Goal: Task Accomplishment & Management: Manage account settings

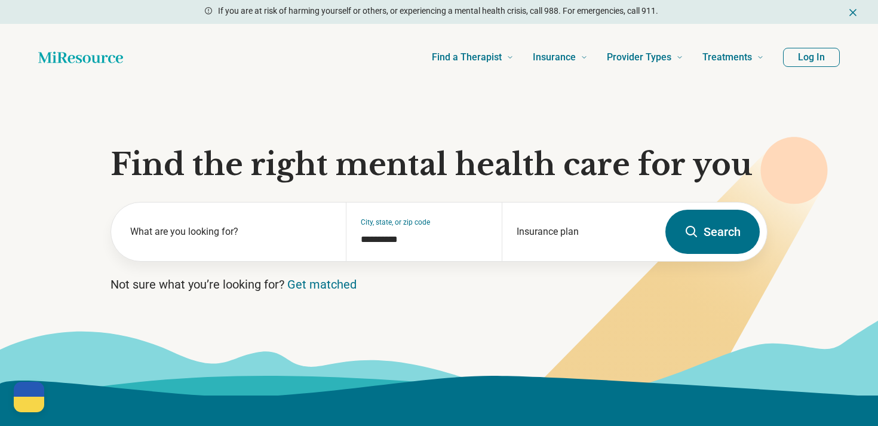
click at [814, 55] on button "Log In" at bounding box center [811, 57] width 57 height 19
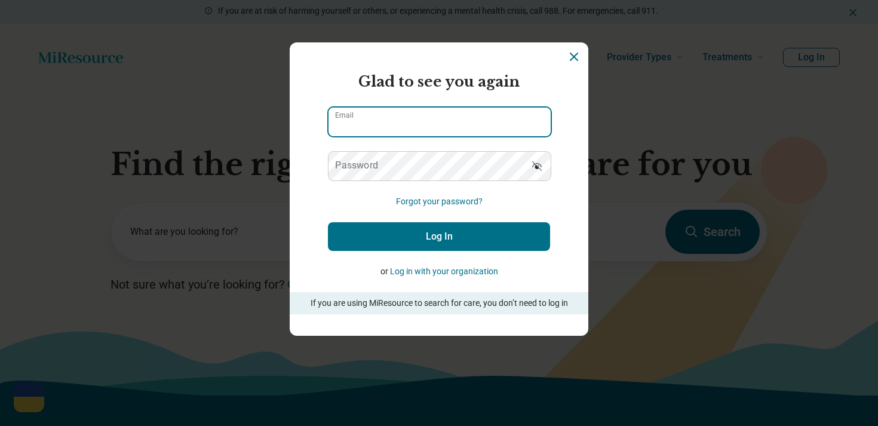
type input "**********"
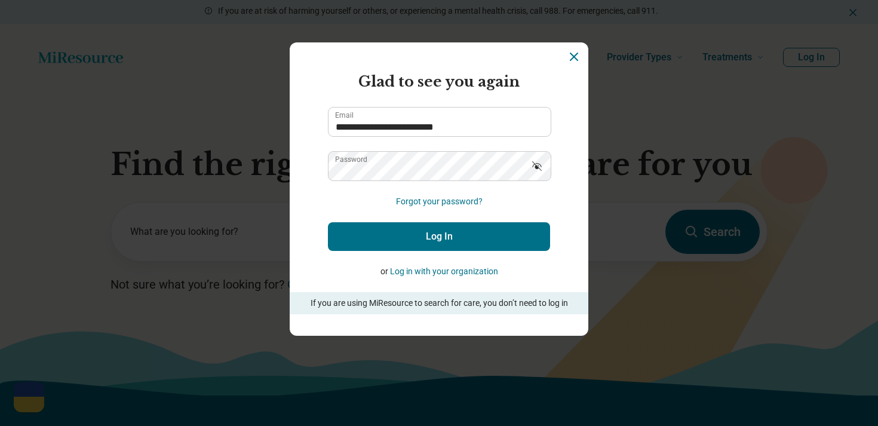
click at [499, 225] on button "Log In" at bounding box center [439, 236] width 222 height 29
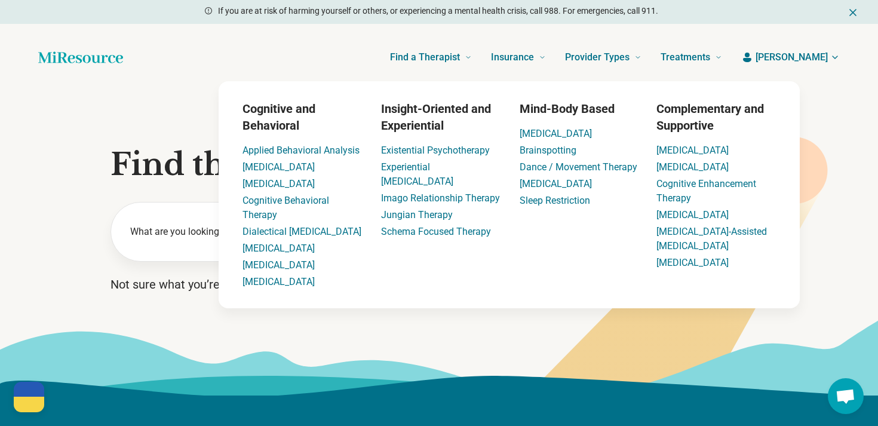
click at [804, 51] on button "[PERSON_NAME]" at bounding box center [790, 57] width 99 height 14
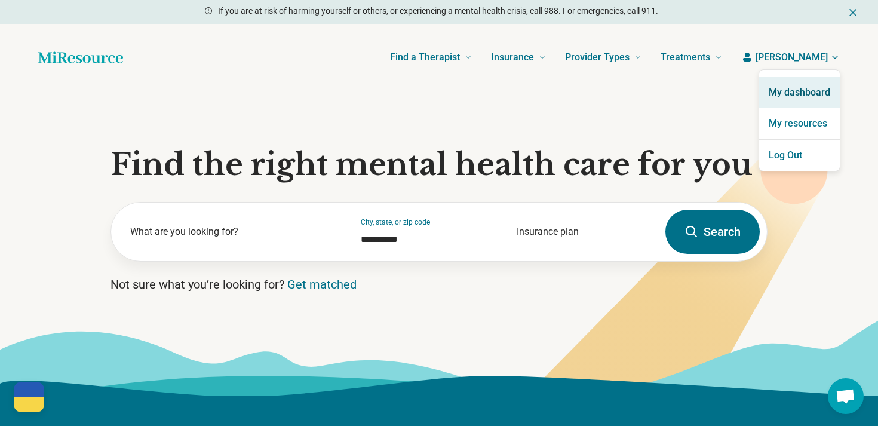
click at [777, 82] on link "My dashboard" at bounding box center [799, 92] width 81 height 31
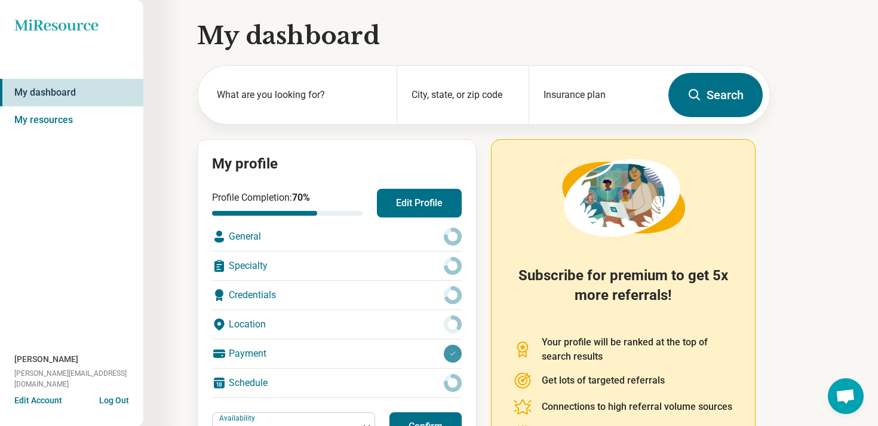
click at [399, 213] on button "Edit Profile" at bounding box center [419, 203] width 85 height 29
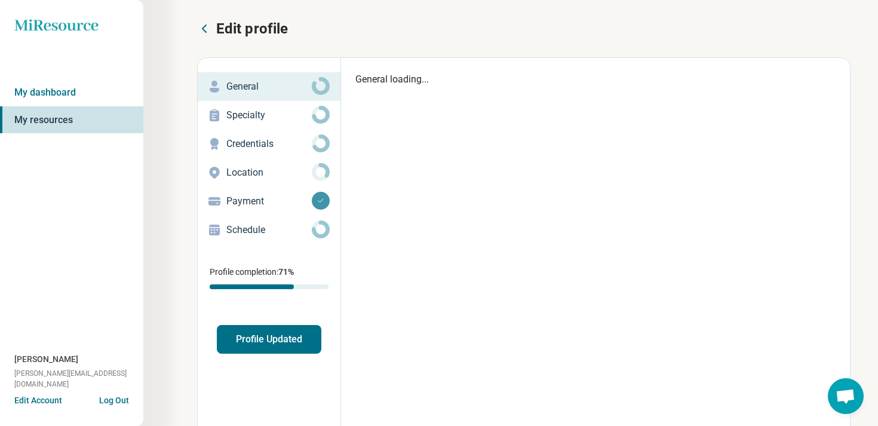
click at [254, 370] on div "Edit profile General Specialty Credentials Location Payment Schedule Profile co…" at bounding box center [269, 272] width 143 height 429
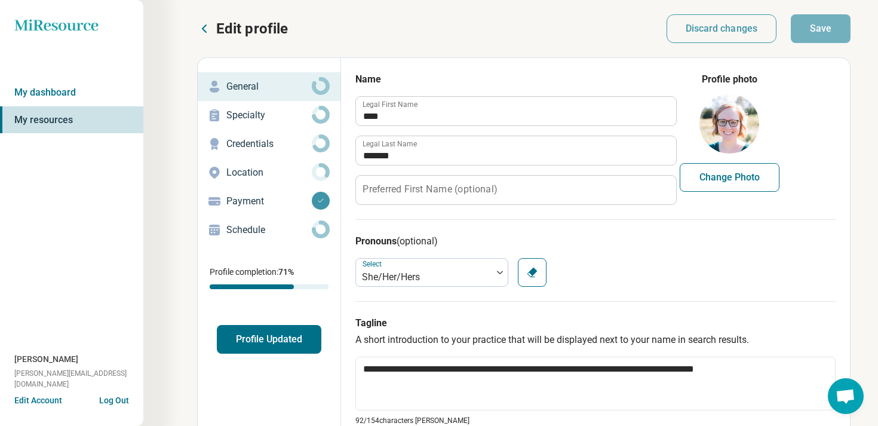
click at [254, 335] on button "Profile Updated" at bounding box center [269, 339] width 104 height 29
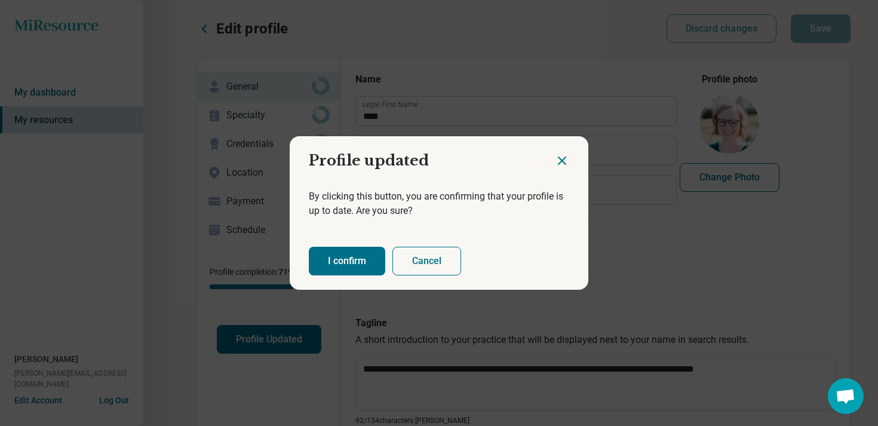
click at [336, 260] on button "I confirm" at bounding box center [347, 261] width 76 height 29
